Goal: Find specific page/section: Find specific page/section

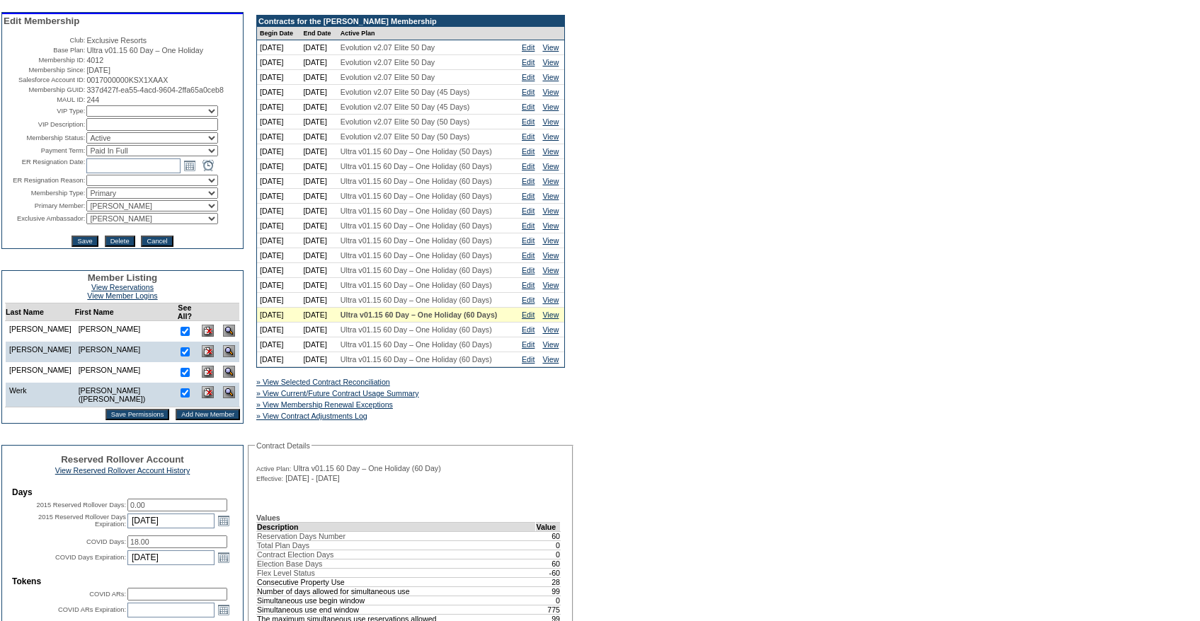
scroll to position [209, 0]
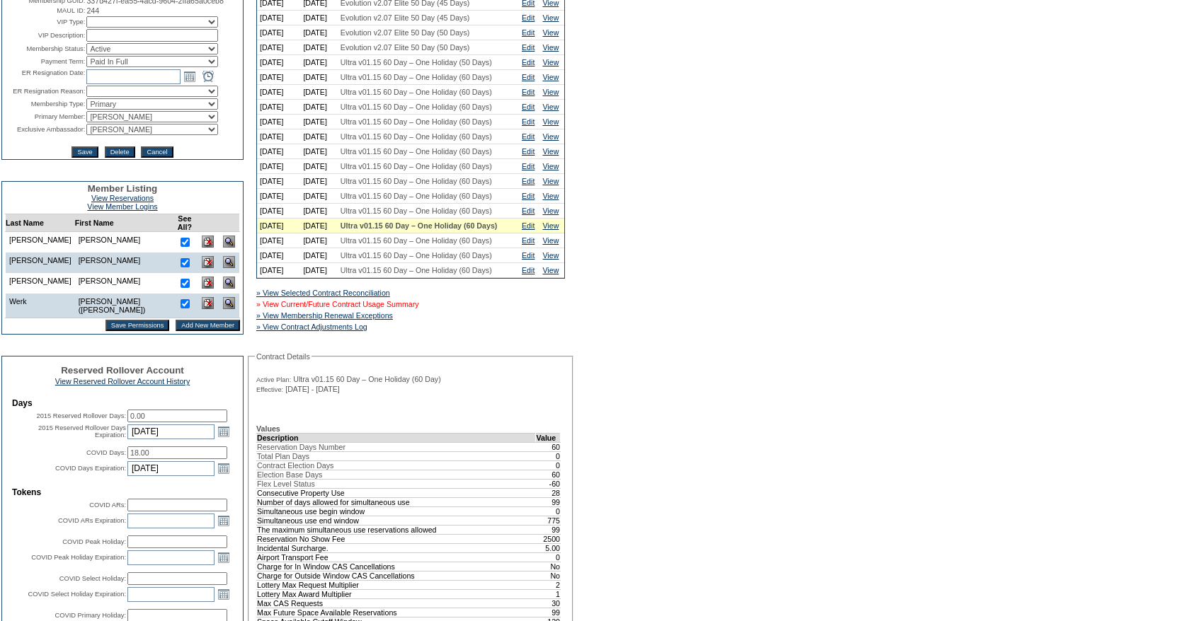
click at [411, 309] on link "» View Current/Future Contract Usage Summary" at bounding box center [337, 304] width 163 height 8
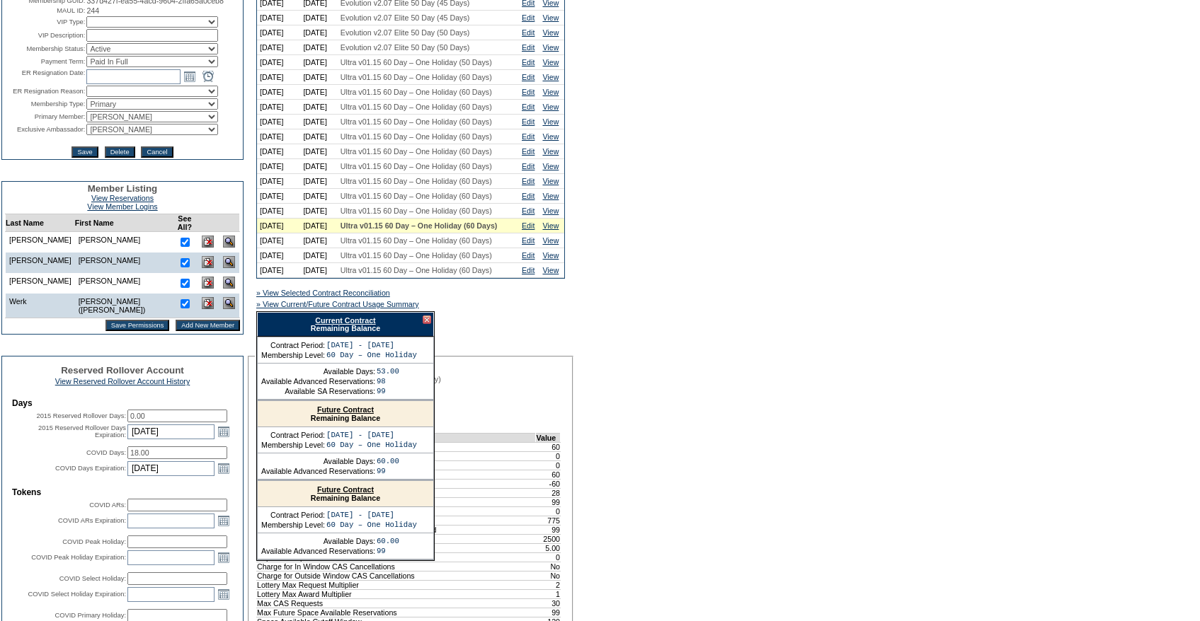
click at [327, 325] on link "Current Contract" at bounding box center [345, 320] width 60 height 8
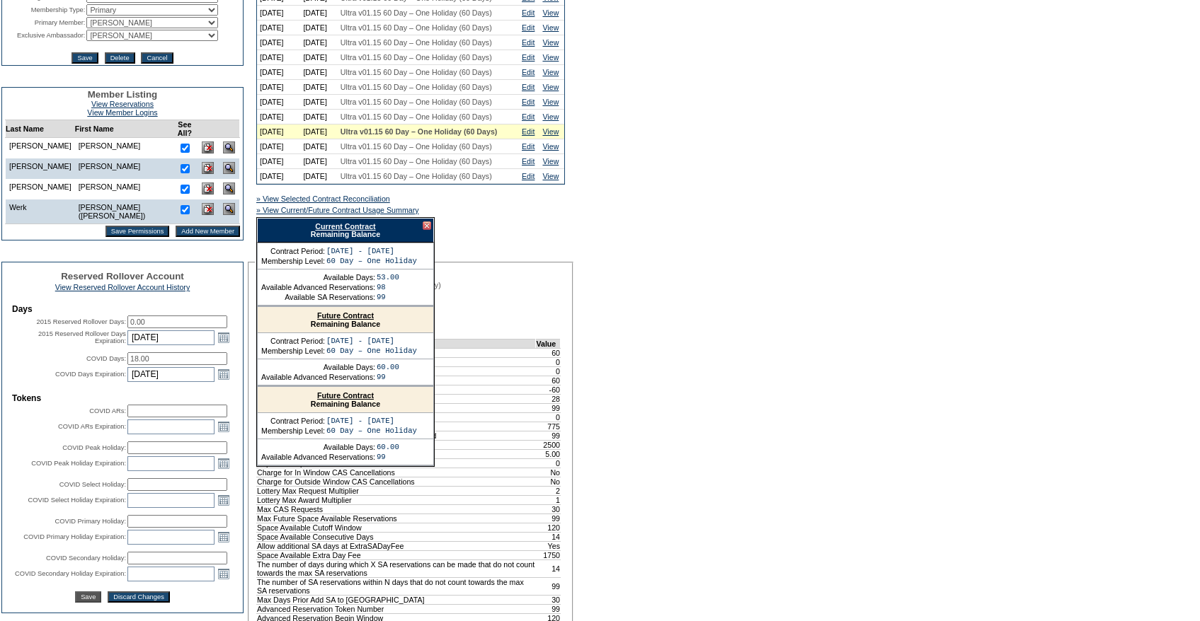
scroll to position [302, 0]
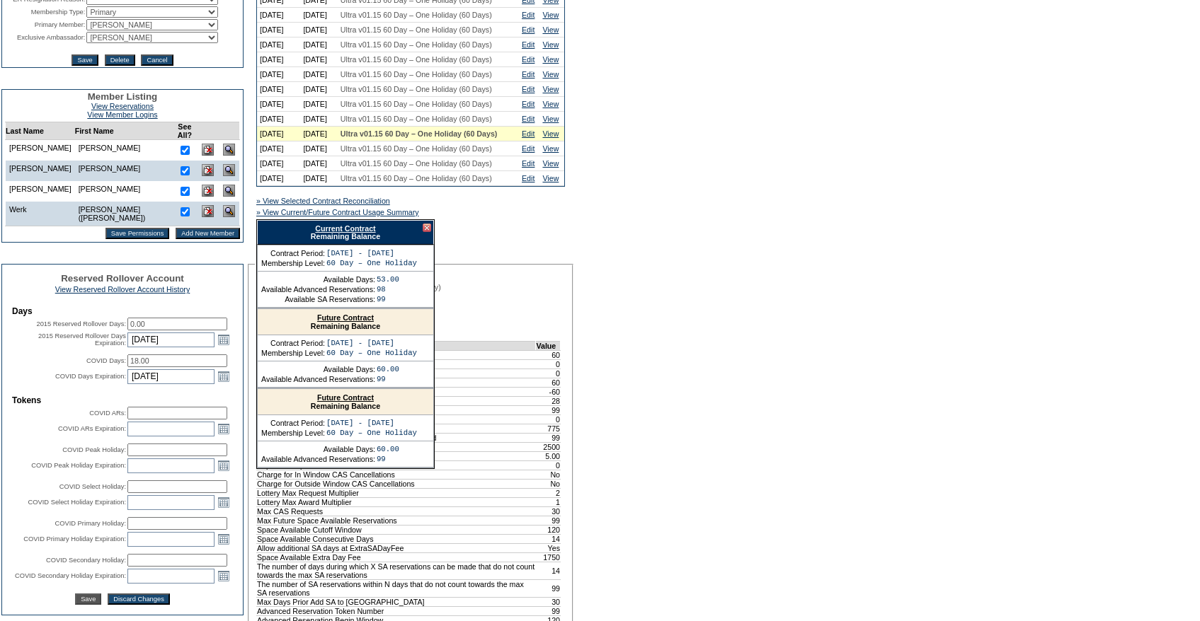
click at [428, 232] on div at bounding box center [427, 228] width 8 height 8
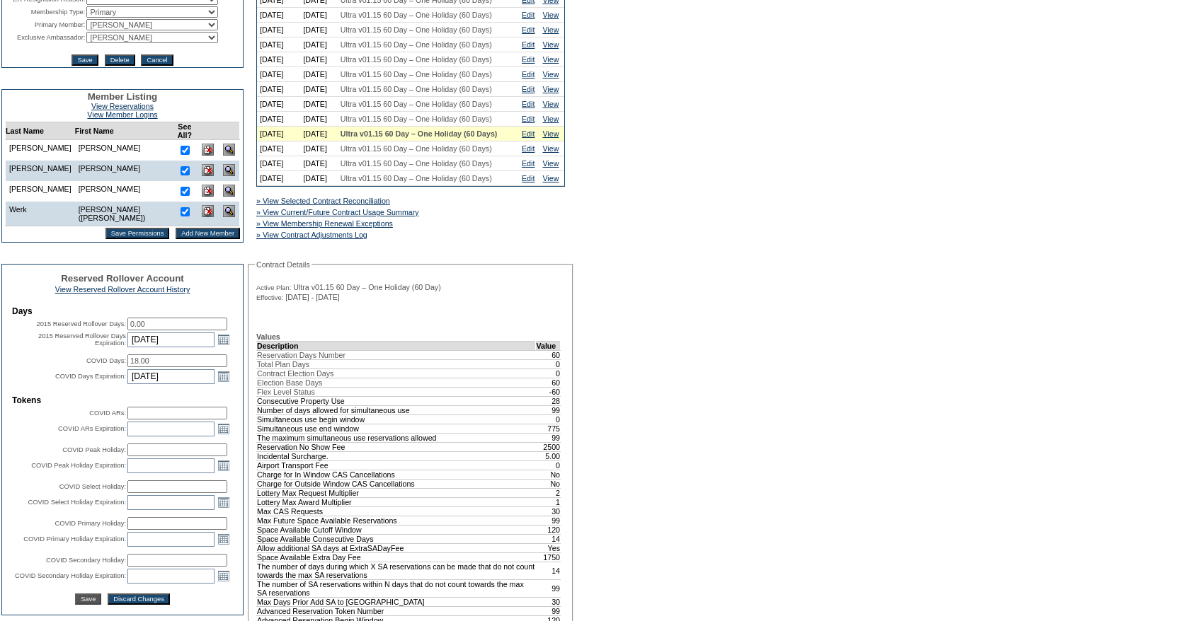
scroll to position [0, 0]
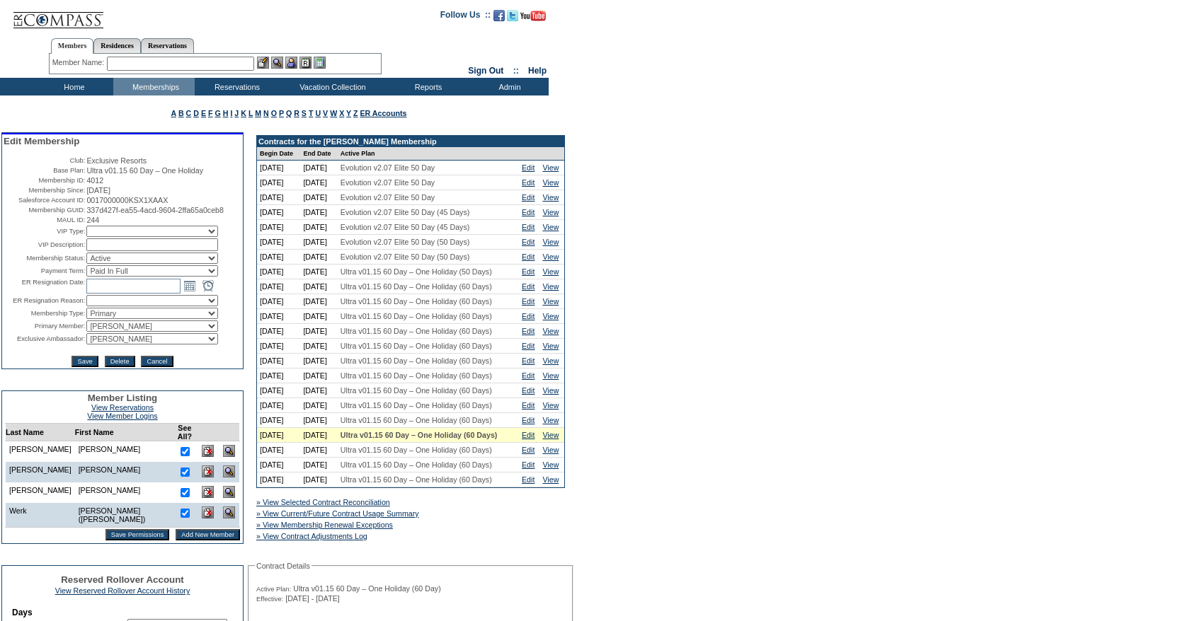
click at [119, 68] on input "text" at bounding box center [180, 64] width 147 height 14
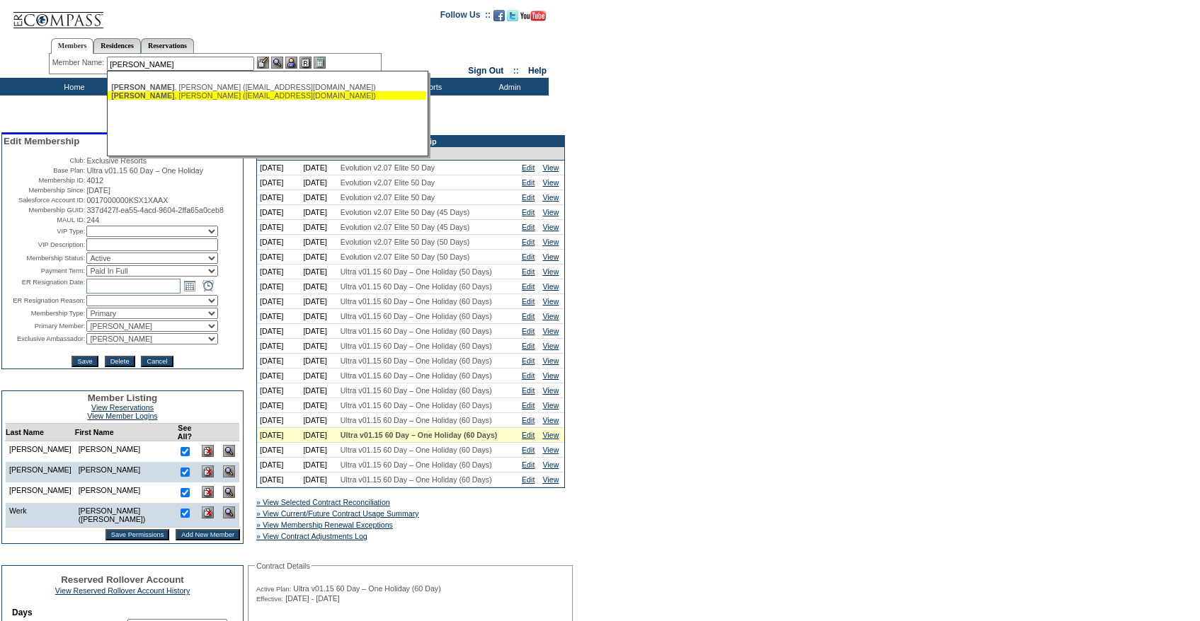
click at [142, 92] on span "[PERSON_NAME]" at bounding box center [142, 95] width 63 height 8
type input "[PERSON_NAME] ([EMAIL_ADDRESS][DOMAIN_NAME])"
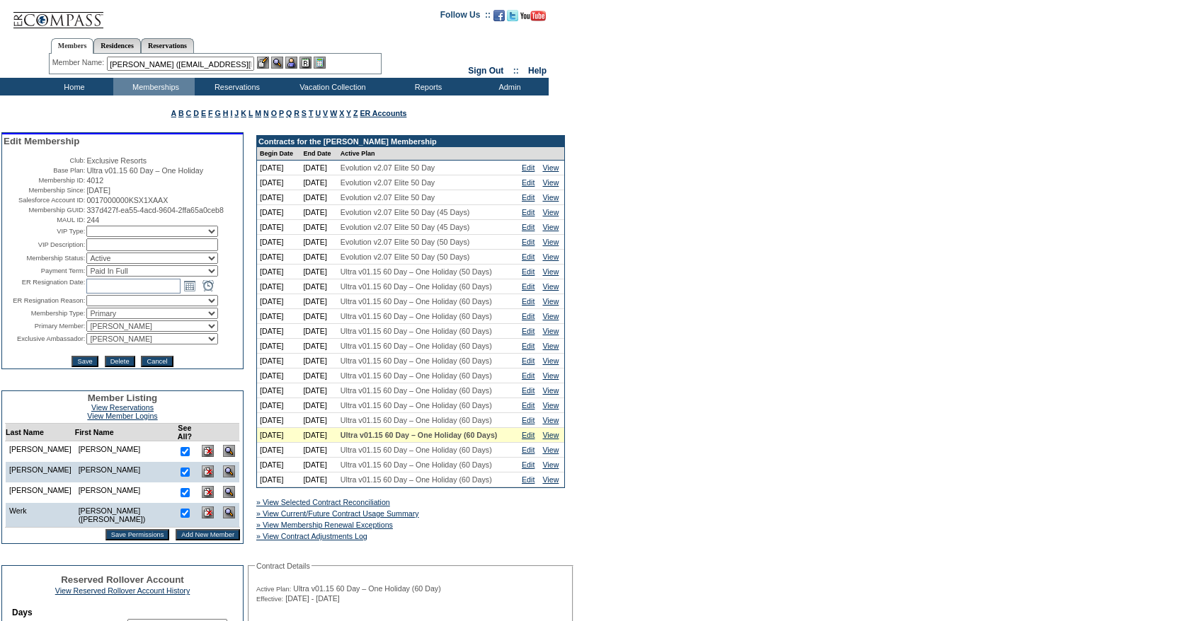
click at [297, 62] on img at bounding box center [291, 63] width 12 height 12
click at [262, 62] on img at bounding box center [263, 63] width 12 height 12
